Goal: Task Accomplishment & Management: Manage account settings

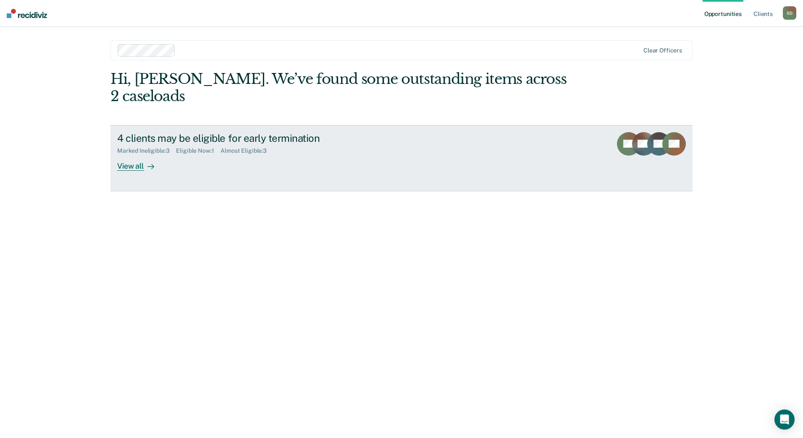
click at [136, 154] on div "View all" at bounding box center [140, 162] width 47 height 16
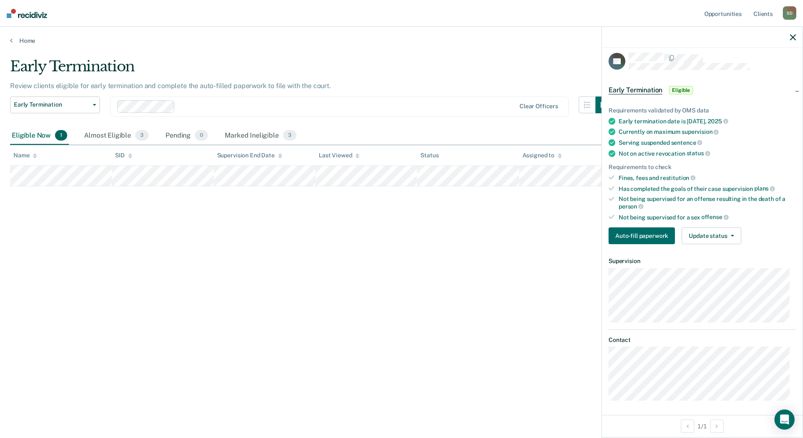
scroll to position [7, 0]
click at [715, 234] on button "Update status" at bounding box center [710, 234] width 59 height 17
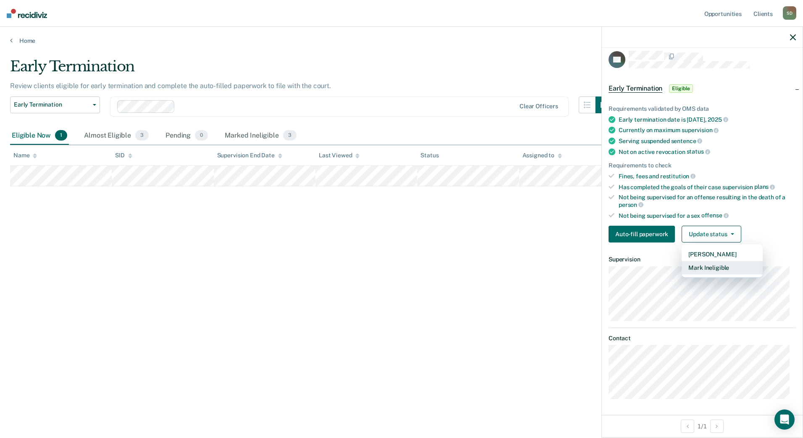
click at [715, 271] on button "Mark Ineligible" at bounding box center [721, 267] width 81 height 13
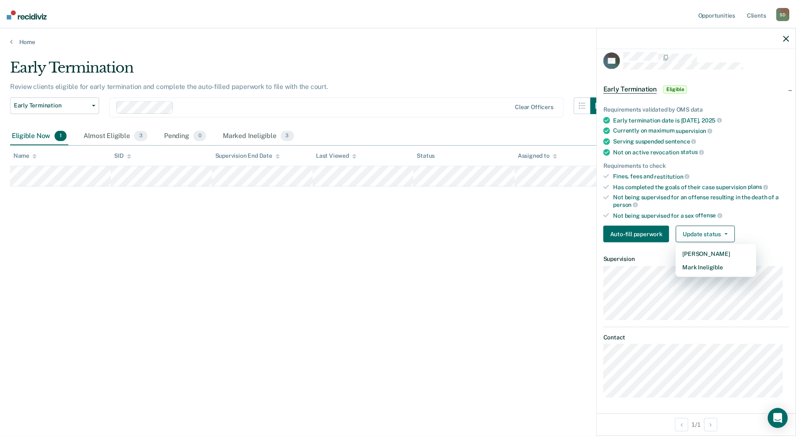
scroll to position [0, 0]
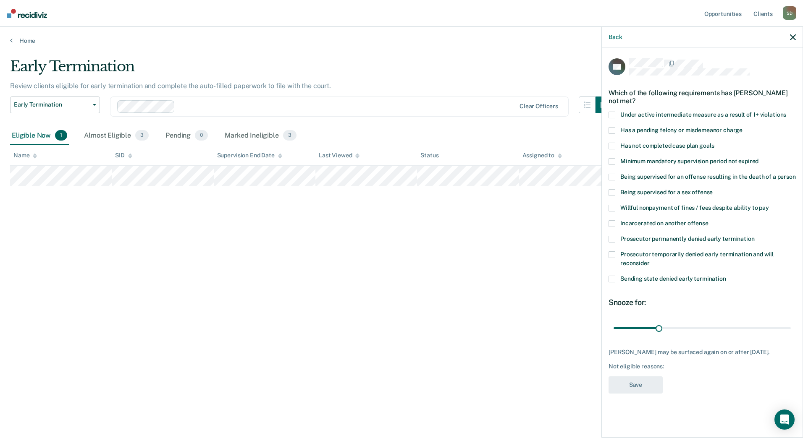
click at [629, 142] on span "Has not completed case plan goals" at bounding box center [667, 145] width 94 height 7
click at [714, 143] on input "Has not completed case plan goals" at bounding box center [714, 143] width 0 height 0
click at [610, 112] on span at bounding box center [611, 115] width 7 height 7
click at [786, 112] on input "Under active intermediate measure as a result of 1+ violations" at bounding box center [786, 112] width 0 height 0
click at [613, 112] on span at bounding box center [611, 115] width 7 height 7
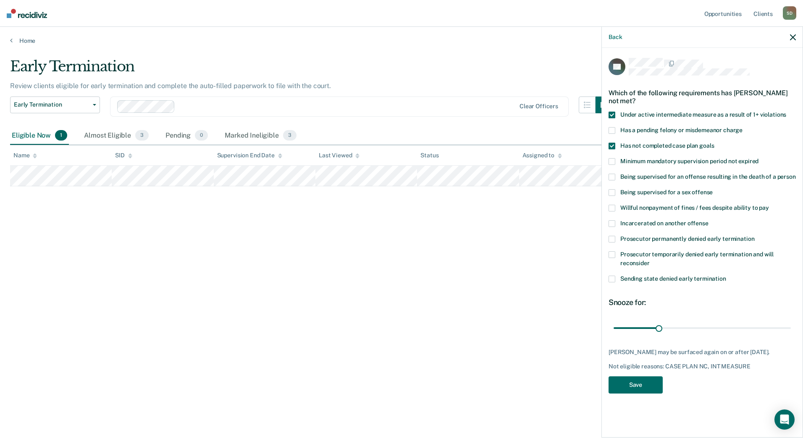
click at [786, 112] on input "Under active intermediate measure as a result of 1+ violations" at bounding box center [786, 112] width 0 height 0
drag, startPoint x: 659, startPoint y: 319, endPoint x: 788, endPoint y: 317, distance: 128.9
type input "119"
click at [788, 321] on input "range" at bounding box center [701, 328] width 177 height 15
click at [636, 380] on button "Save" at bounding box center [635, 385] width 54 height 17
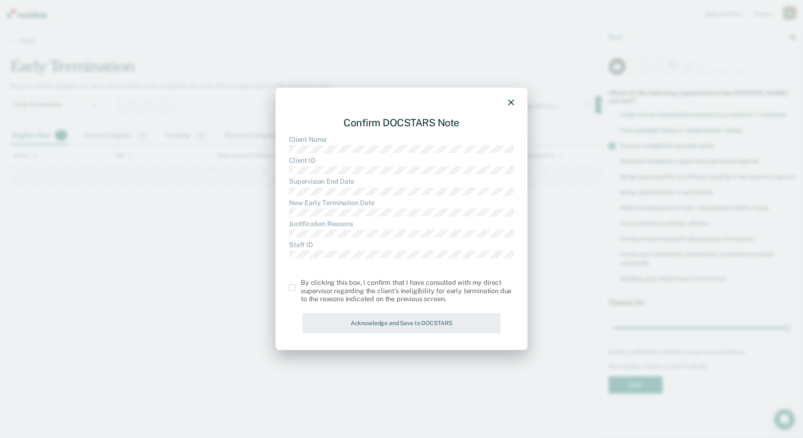
click at [292, 287] on span at bounding box center [292, 287] width 7 height 7
click at [301, 284] on input "checkbox" at bounding box center [301, 284] width 0 height 0
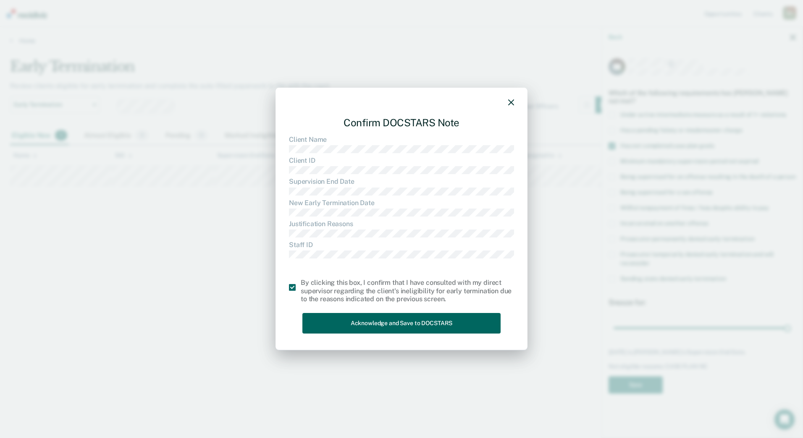
click at [367, 327] on button "Acknowledge and Save to DOCSTARS" at bounding box center [401, 323] width 198 height 21
